Goal: Task Accomplishment & Management: Complete application form

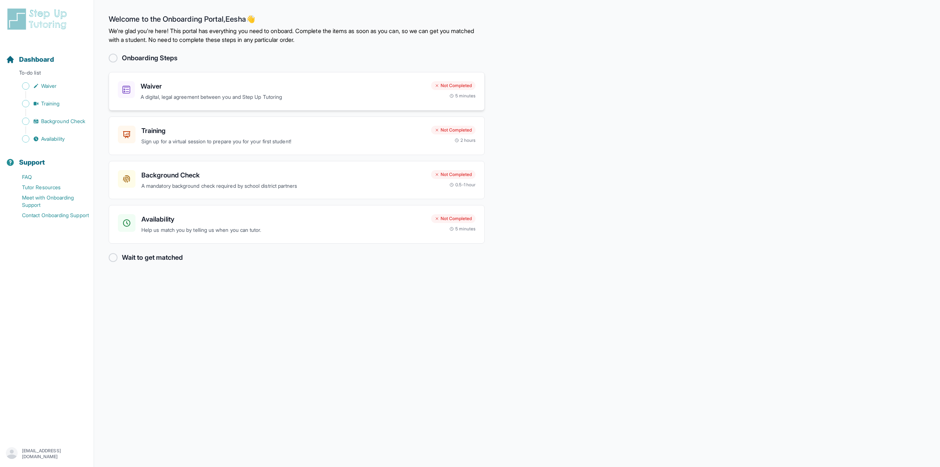
click at [266, 97] on p "A digital, legal agreement between you and Step Up Tutoring" at bounding box center [283, 97] width 285 height 8
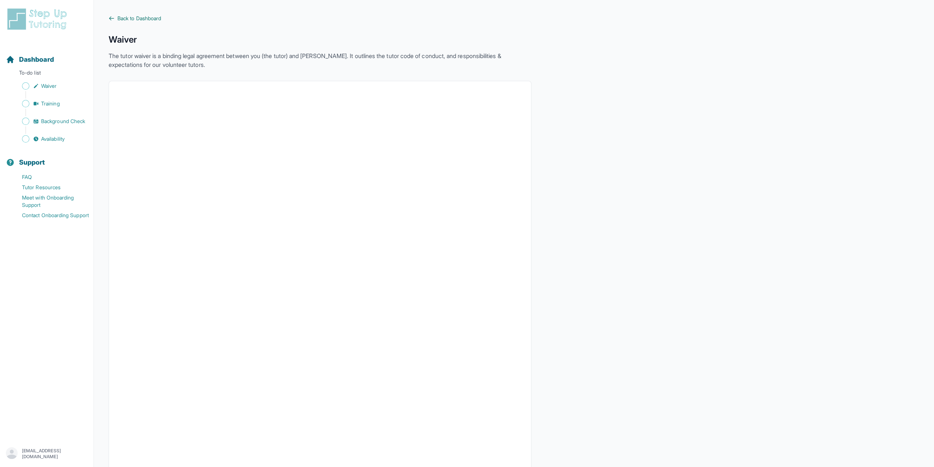
click at [159, 16] on span "Back to Dashboard" at bounding box center [139, 18] width 44 height 7
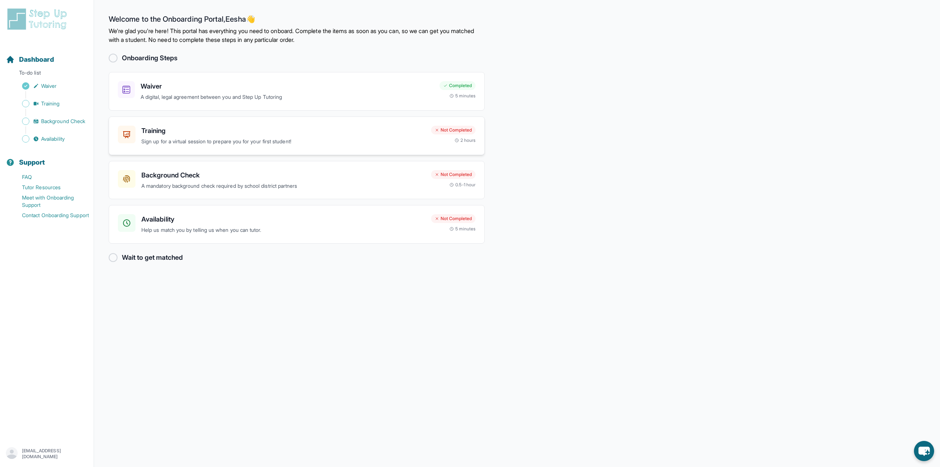
click at [381, 131] on h3 "Training" at bounding box center [283, 131] width 284 height 10
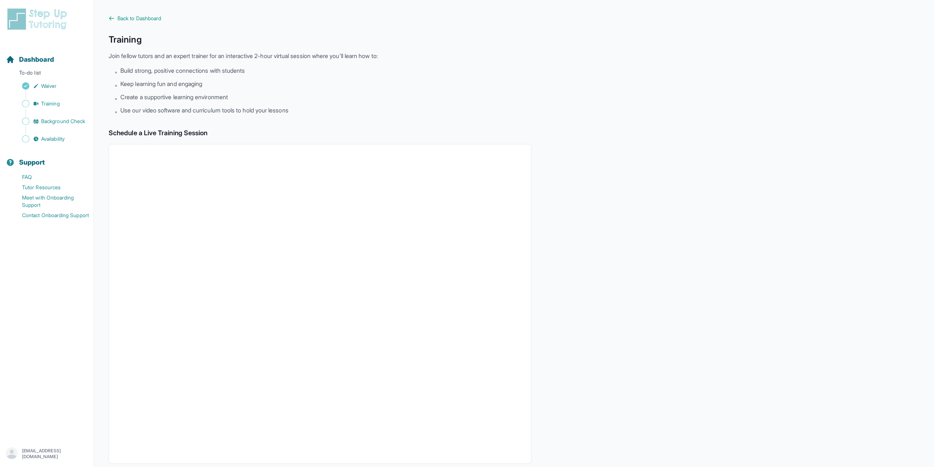
scroll to position [50, 0]
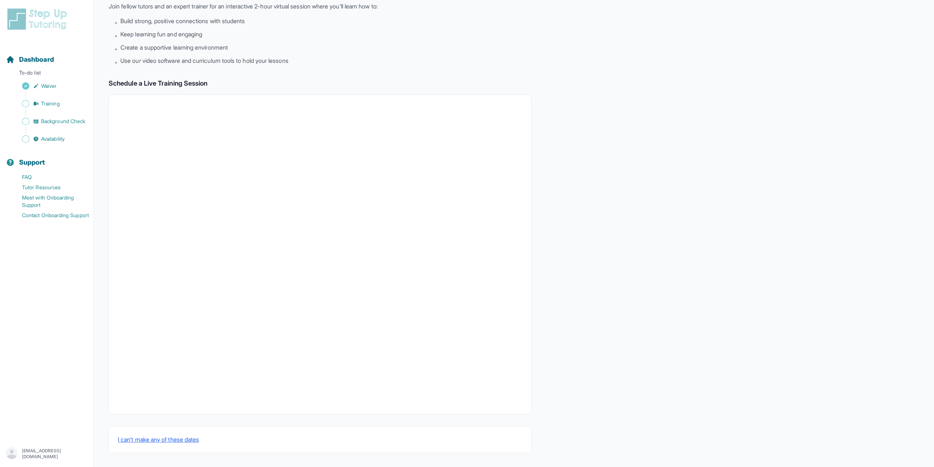
drag, startPoint x: 542, startPoint y: 318, endPoint x: 518, endPoint y: 319, distance: 24.3
click at [541, 318] on div "Back to Dashboard Training Join fellow tutors and an expert trainer for an inte…" at bounding box center [514, 209] width 811 height 488
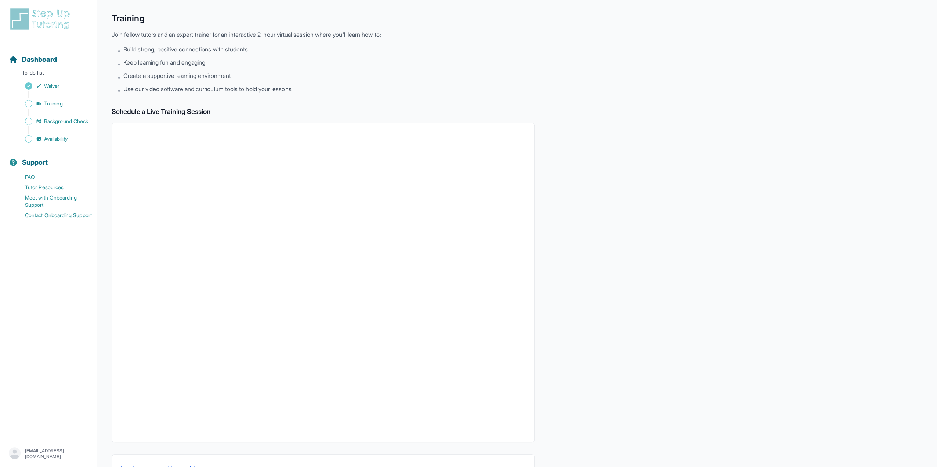
scroll to position [0, 0]
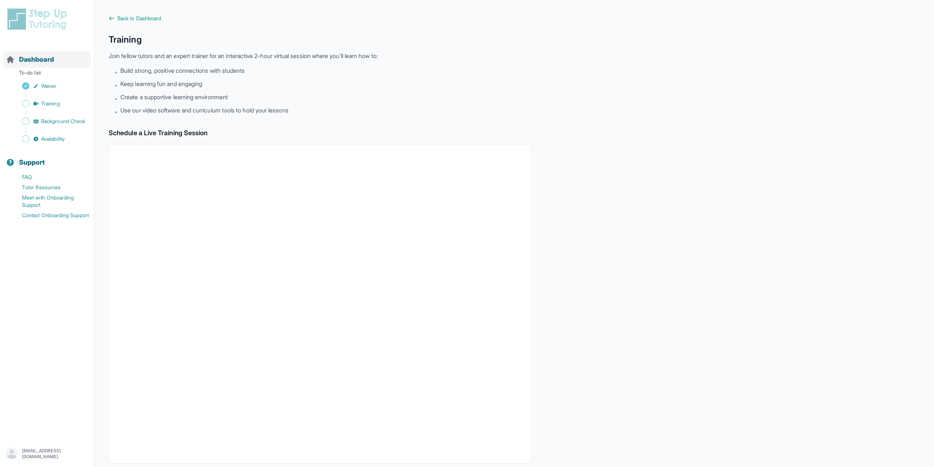
click at [54, 62] on span "Dashboard" at bounding box center [36, 59] width 35 height 10
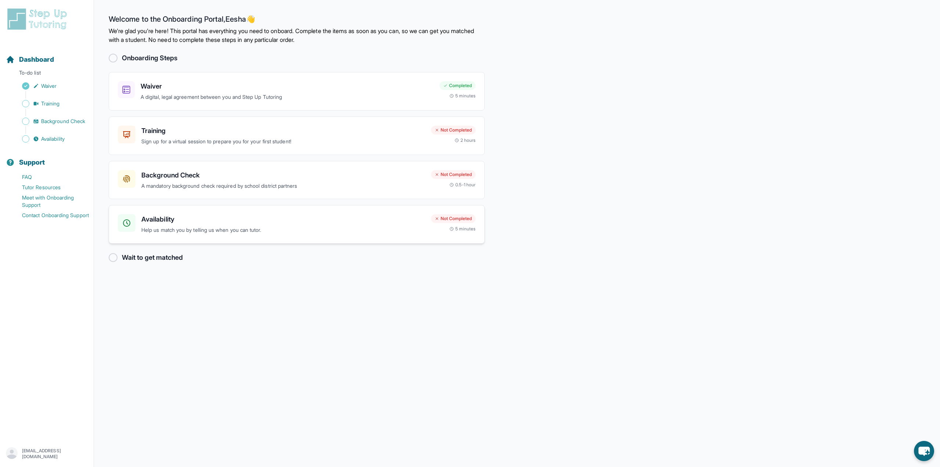
click at [303, 210] on div "Availability Help us match you by telling us when you can tutor. Not Completed …" at bounding box center [297, 224] width 376 height 39
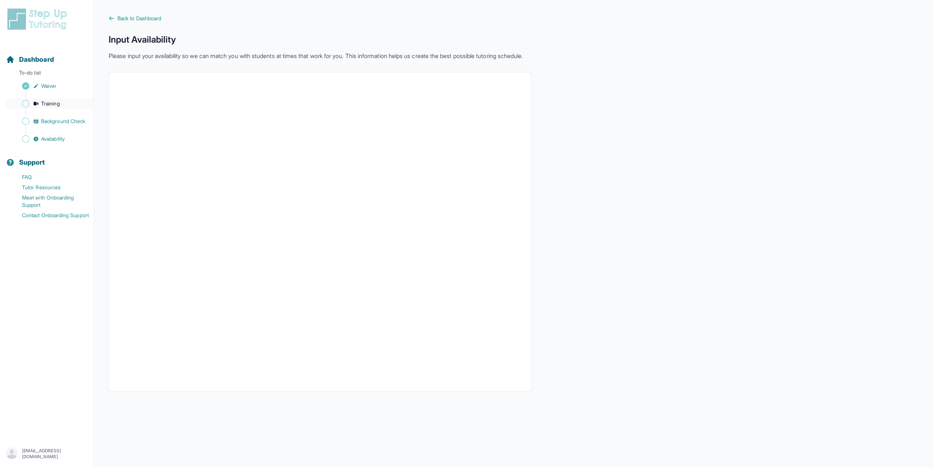
click at [47, 106] on span "Training" at bounding box center [50, 103] width 19 height 7
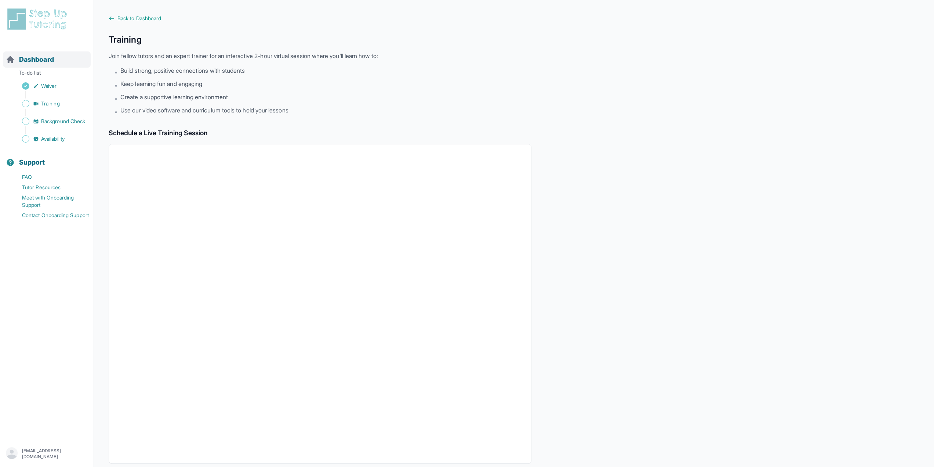
click at [38, 61] on span "Dashboard" at bounding box center [36, 59] width 35 height 10
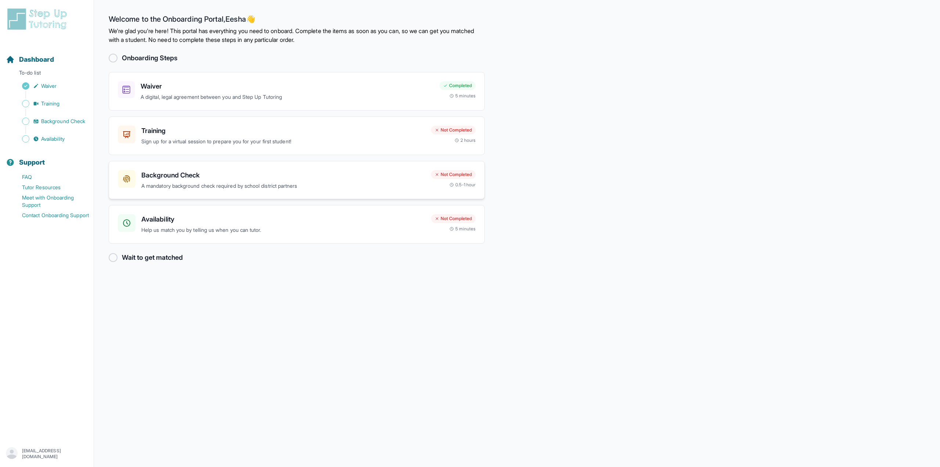
click at [246, 187] on p "A mandatory background check required by school district partners" at bounding box center [283, 186] width 284 height 8
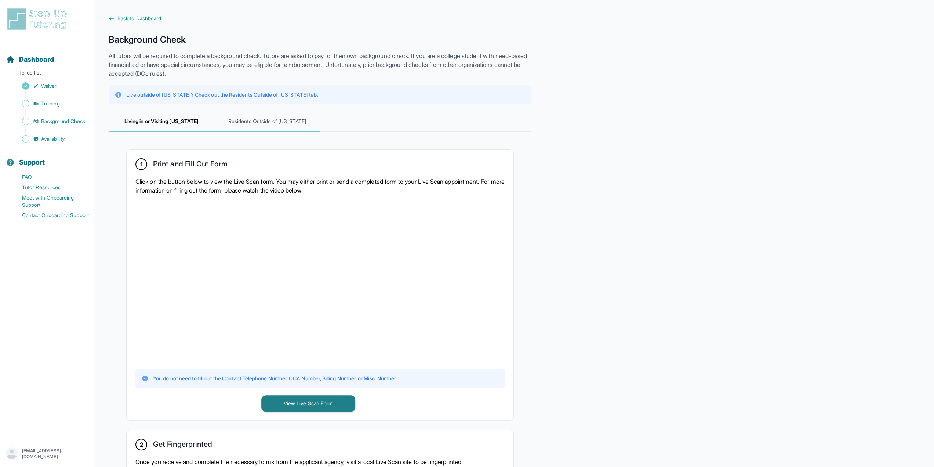
click at [265, 124] on span "Residents Outside of [US_STATE]" at bounding box center [267, 122] width 106 height 20
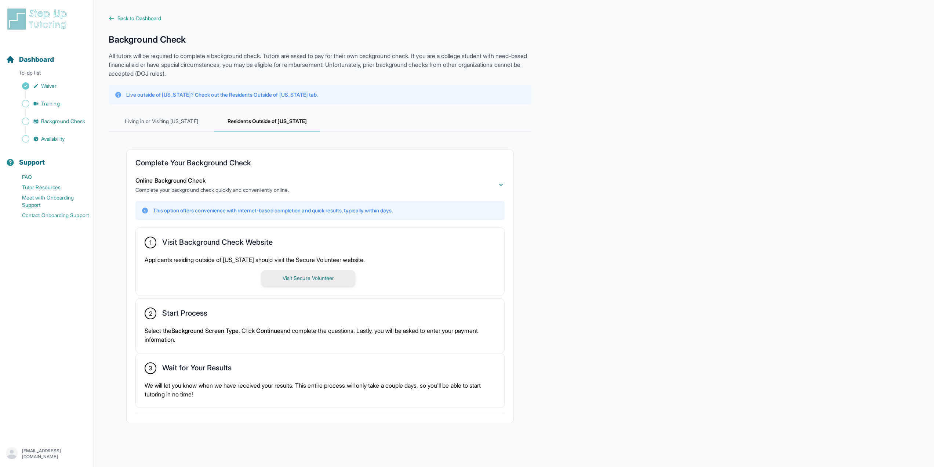
click at [319, 278] on button "Visit Secure Volunteer" at bounding box center [308, 278] width 94 height 16
click at [58, 138] on span "Availability" at bounding box center [52, 138] width 23 height 7
